Goal: Information Seeking & Learning: Learn about a topic

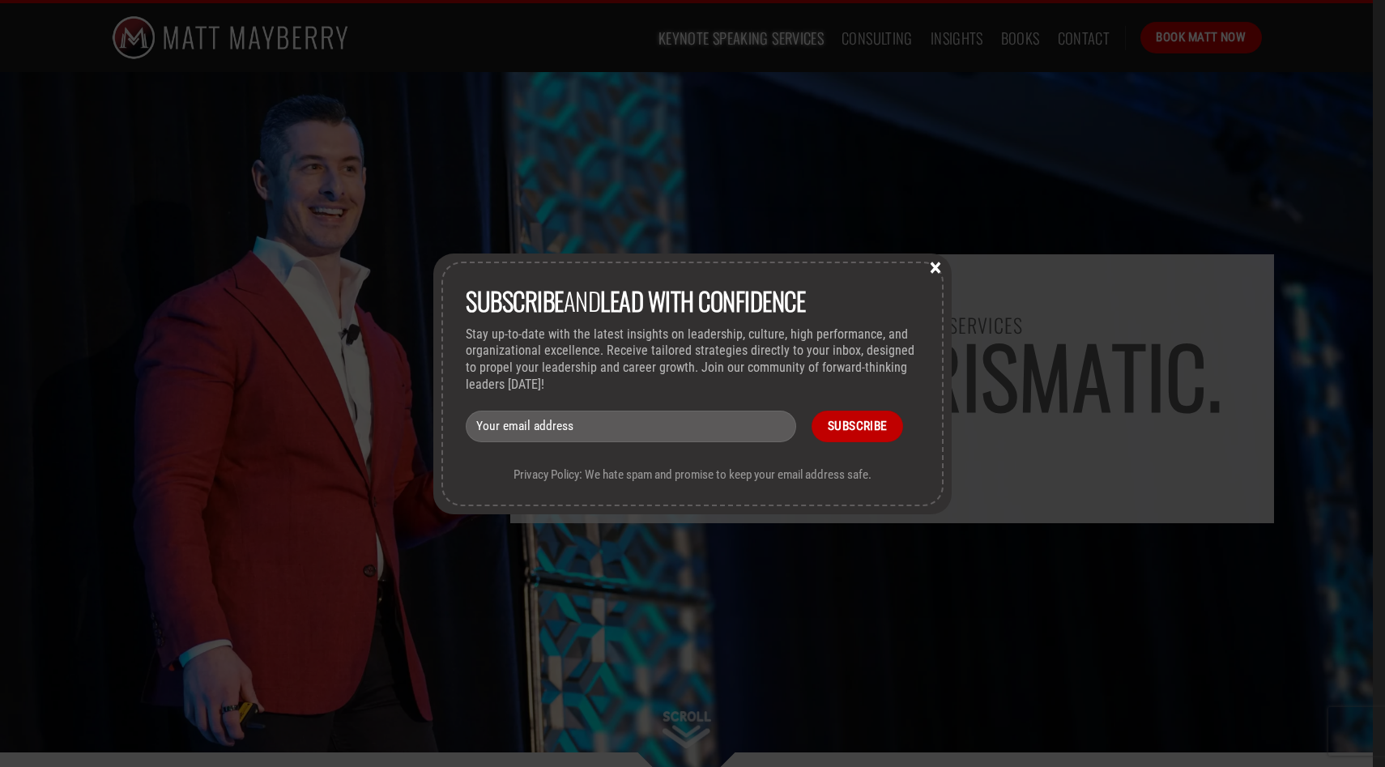
click at [936, 268] on button "×" at bounding box center [935, 266] width 24 height 15
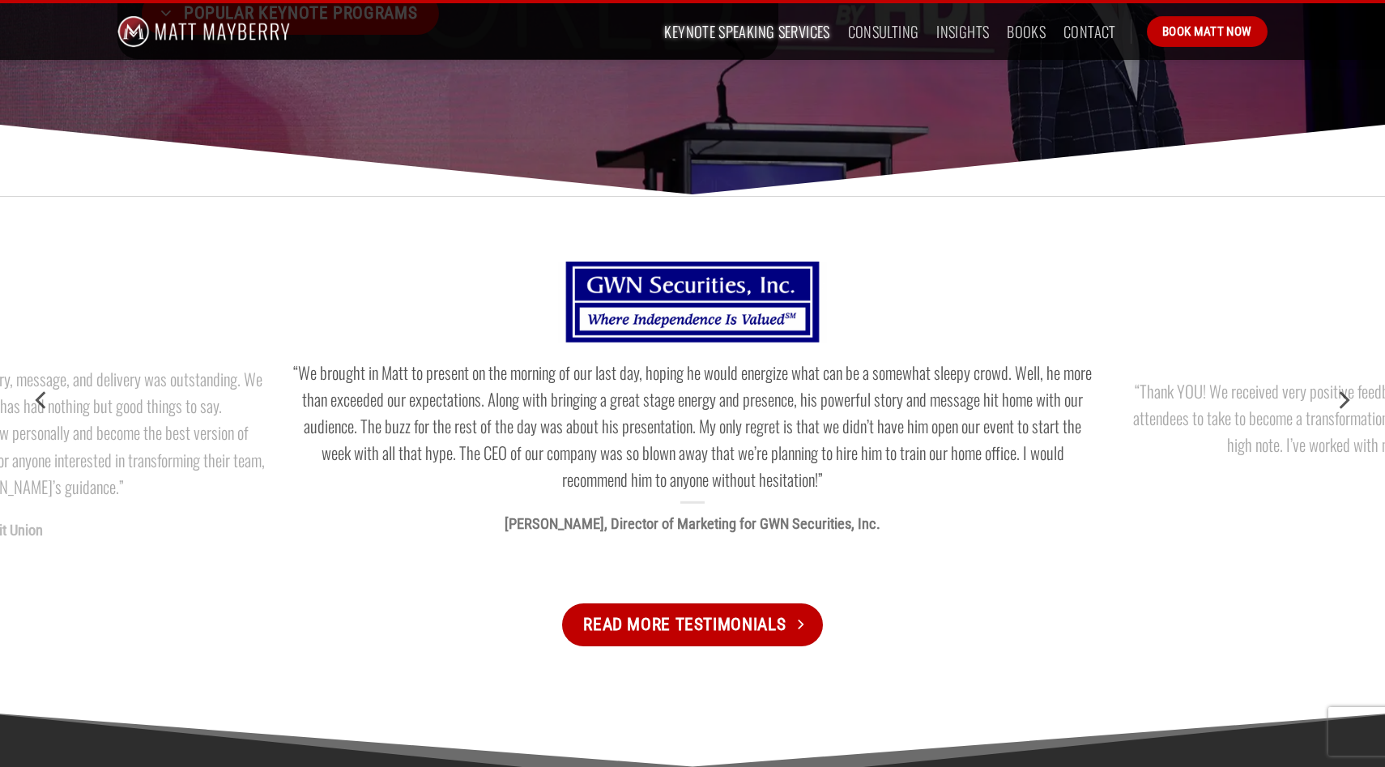
scroll to position [1689, 0]
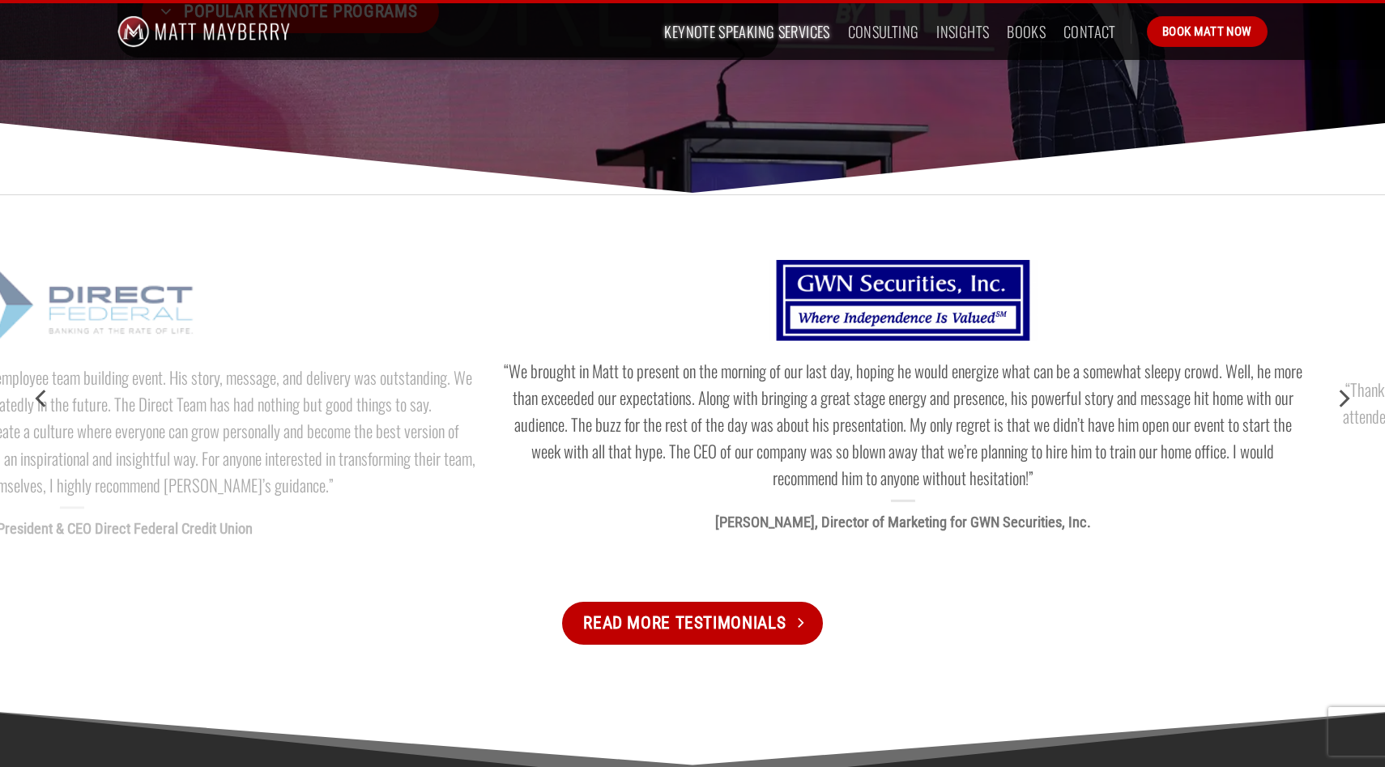
click at [727, 523] on div "“We brought in Matt to present on the morning of our last day, hoping he would …" at bounding box center [692, 398] width 1385 height 309
click at [688, 501] on div at bounding box center [903, 501] width 807 height 2
click at [844, 509] on div "“We brought in Matt to present on the morning of our last day, hoping he would …" at bounding box center [692, 398] width 1385 height 309
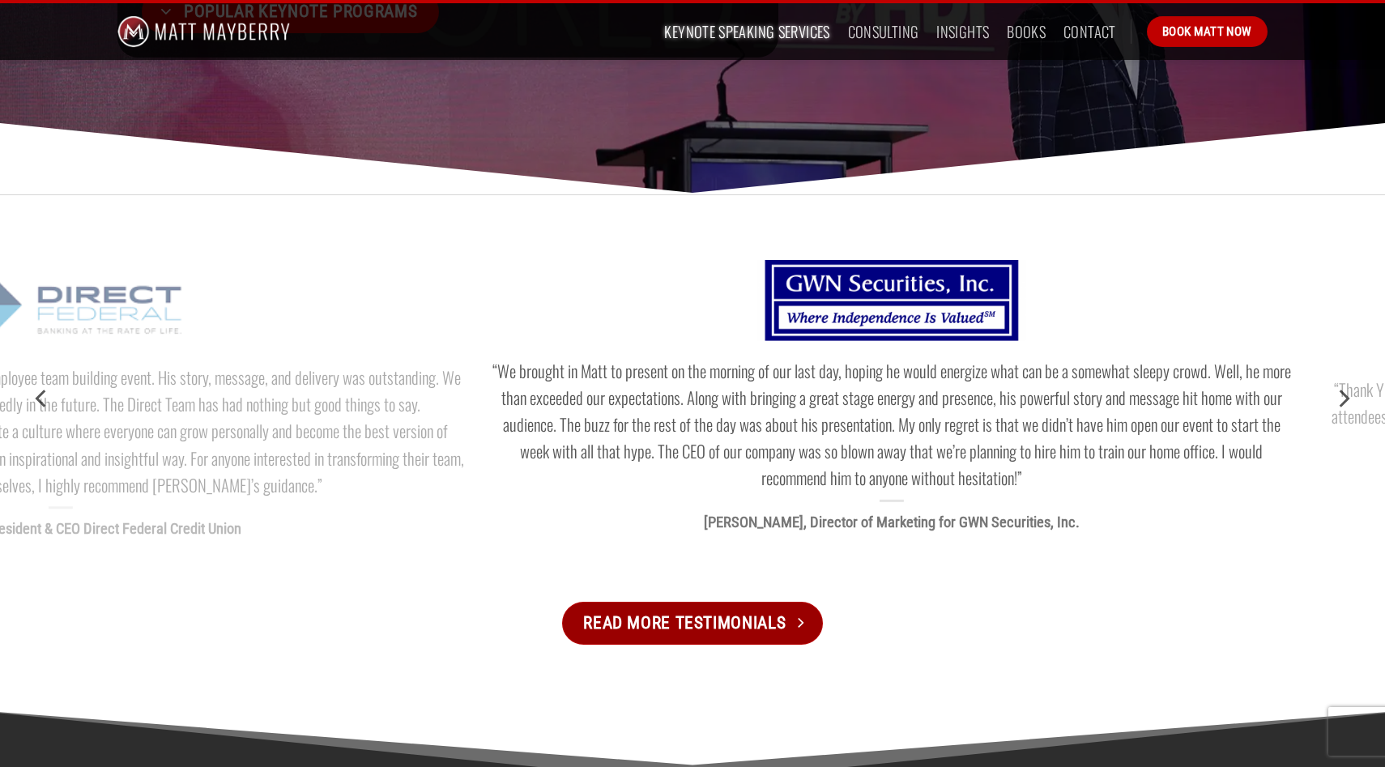
click at [735, 630] on span "Read More Testimonials" at bounding box center [684, 623] width 202 height 28
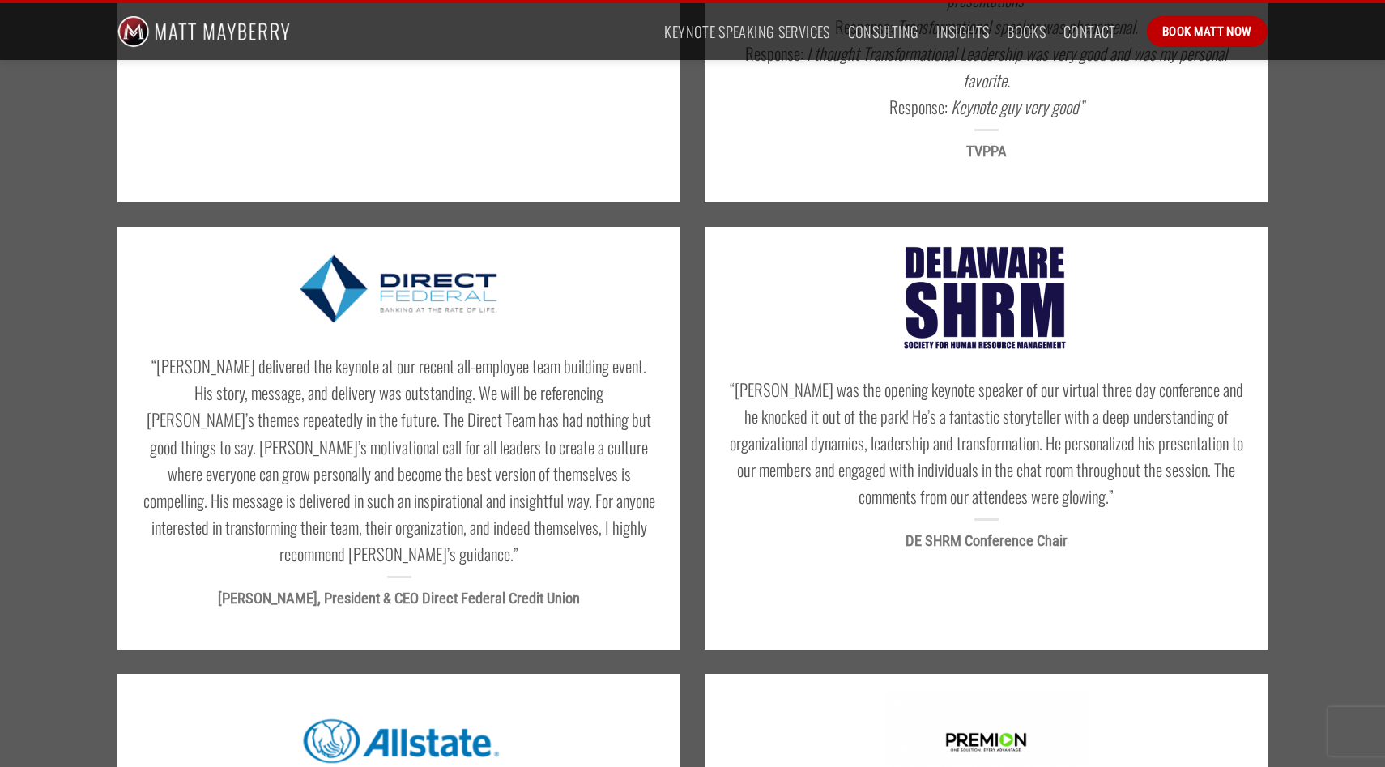
scroll to position [949, 0]
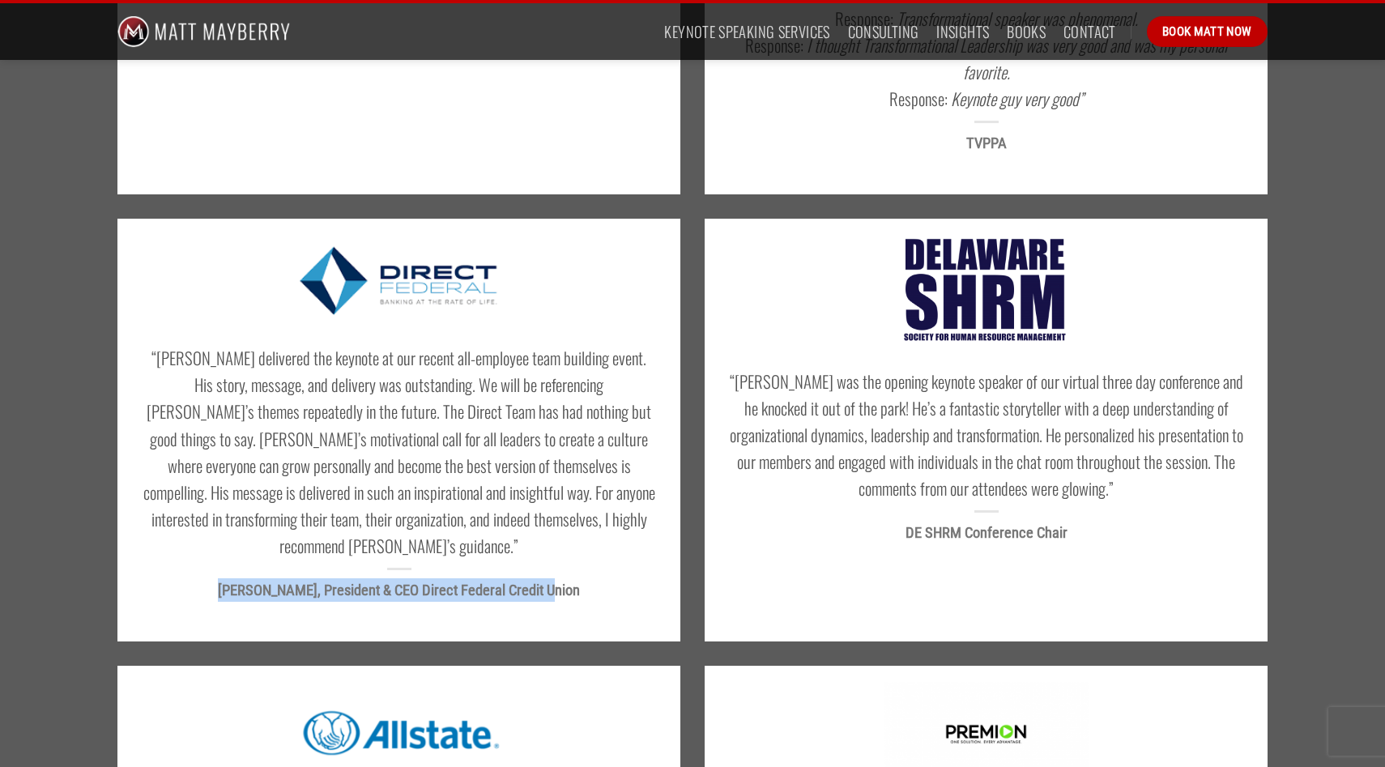
drag, startPoint x: 566, startPoint y: 562, endPoint x: 228, endPoint y: 565, distance: 337.8
click at [228, 578] on p "[PERSON_NAME], President & CEO Direct Federal Credit Union" at bounding box center [399, 589] width 514 height 23
copy strong "[PERSON_NAME], President & CEO Direct Federal Credit Union"
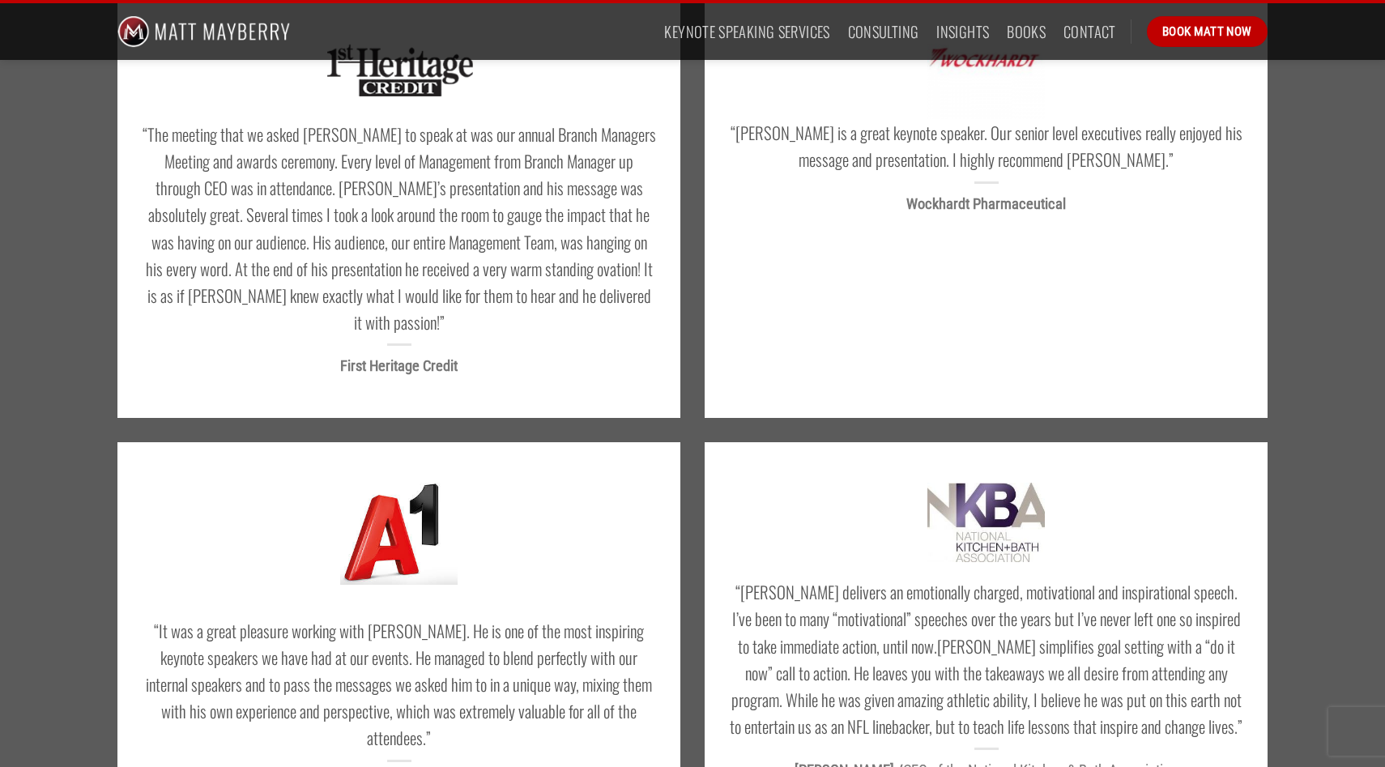
scroll to position [2814, 0]
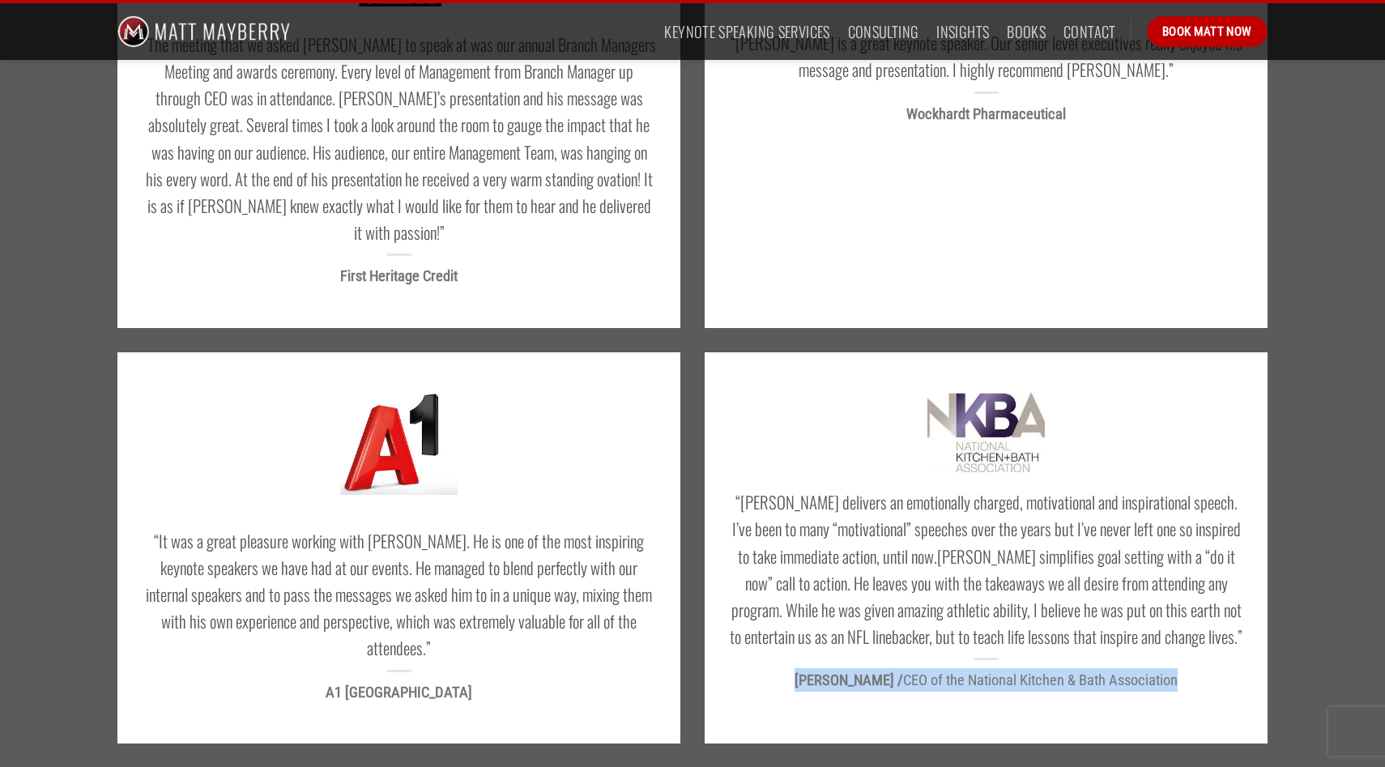
drag, startPoint x: 1165, startPoint y: 626, endPoint x: 795, endPoint y: 629, distance: 370.2
click at [795, 668] on p "Bill Darcy / CEO of the National Kitchen & Bath Association" at bounding box center [986, 679] width 514 height 23
copy p "Bill Darcy / CEO of the National Kitchen & Bath Association"
